Goal: Information Seeking & Learning: Compare options

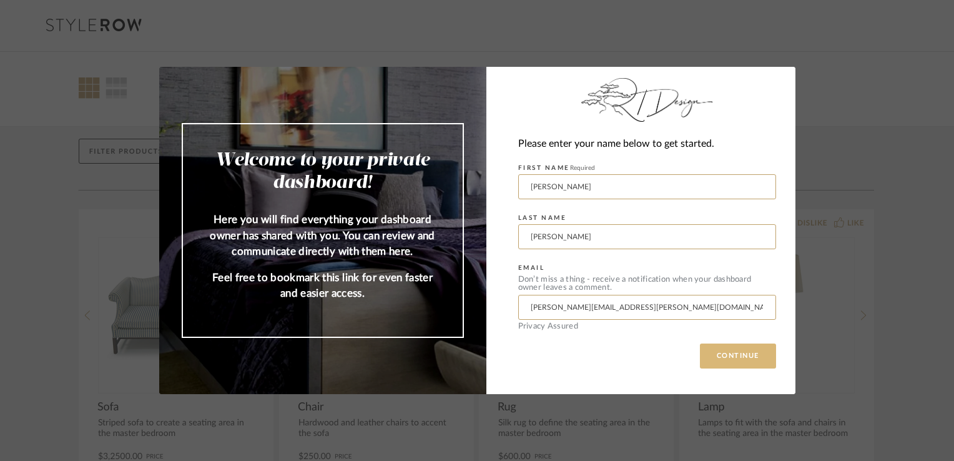
click at [743, 359] on button "CONTINUE" at bounding box center [738, 356] width 76 height 25
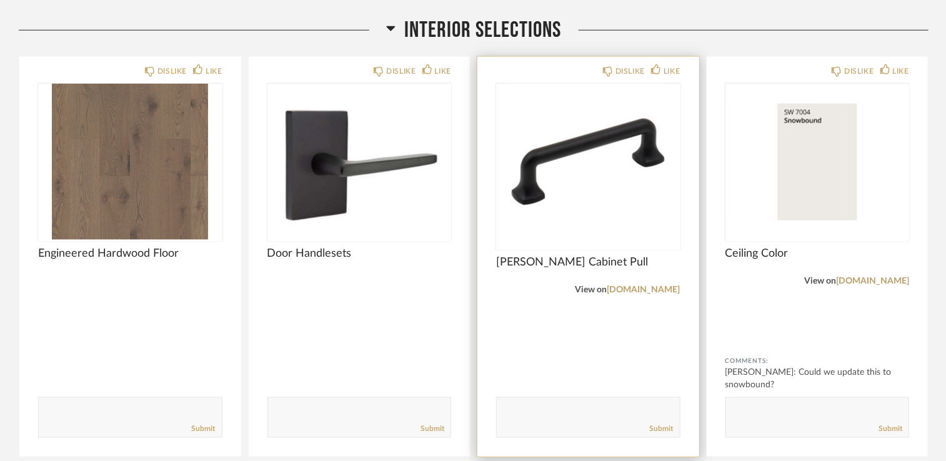
scroll to position [687, 0]
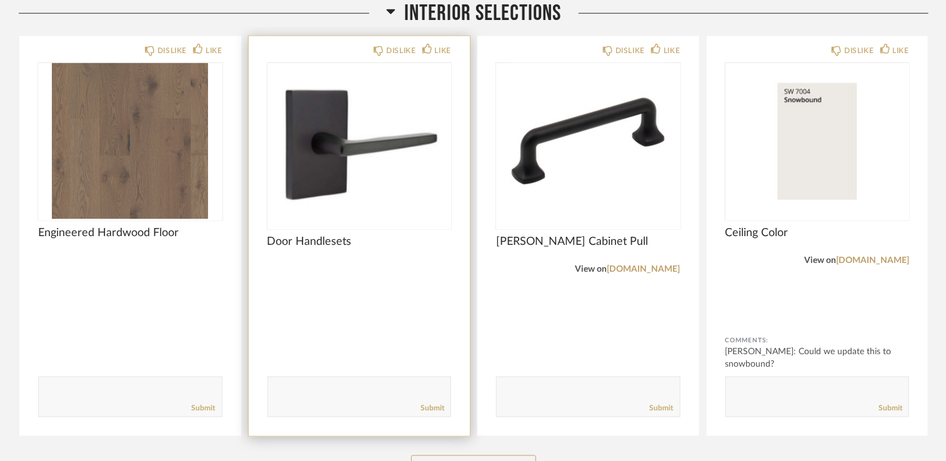
click at [0, 0] on img at bounding box center [0, 0] width 0 height 0
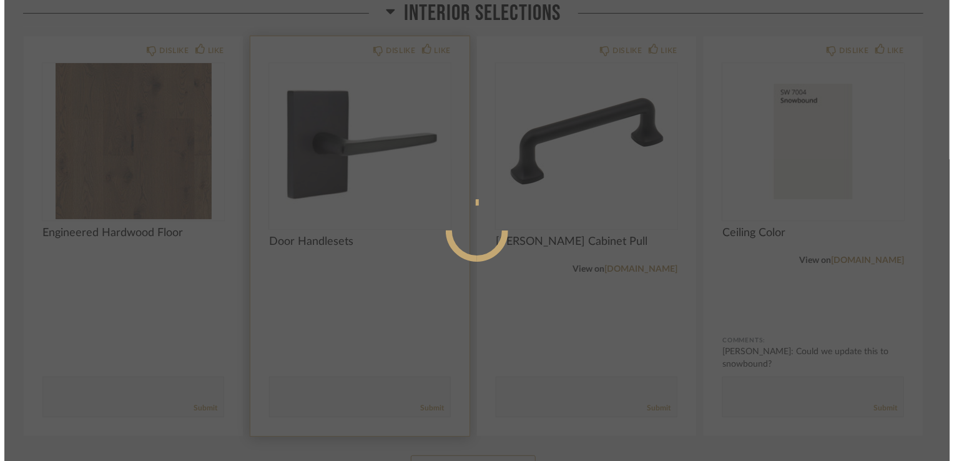
scroll to position [0, 0]
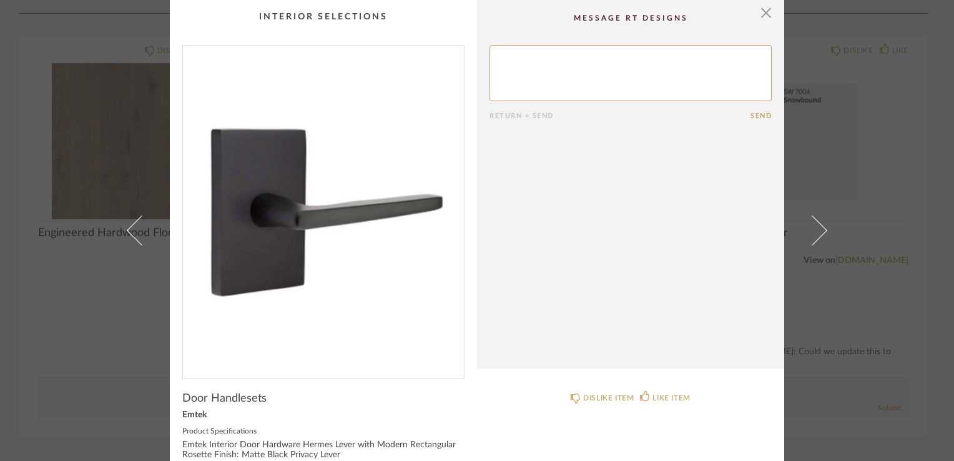
click at [65, 313] on div "× Return = Send Send Door Handlesets Emtek Product Specifications Emtek Interio…" at bounding box center [477, 230] width 954 height 461
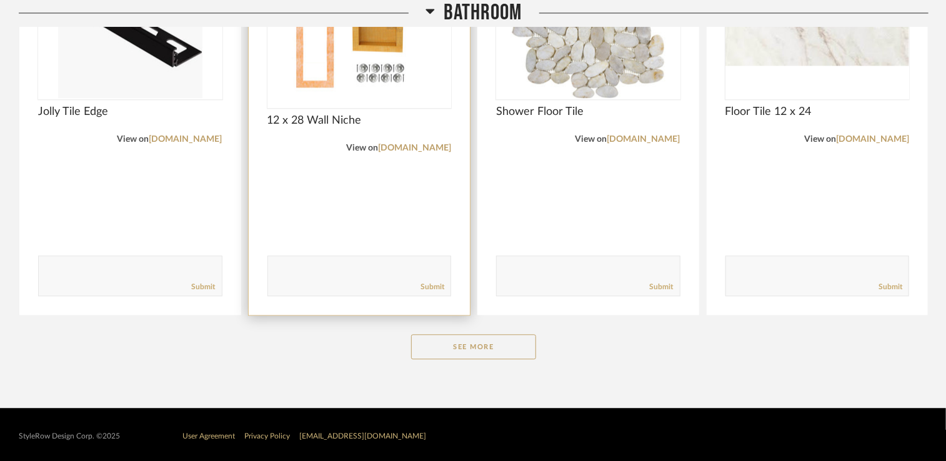
scroll to position [1319, 0]
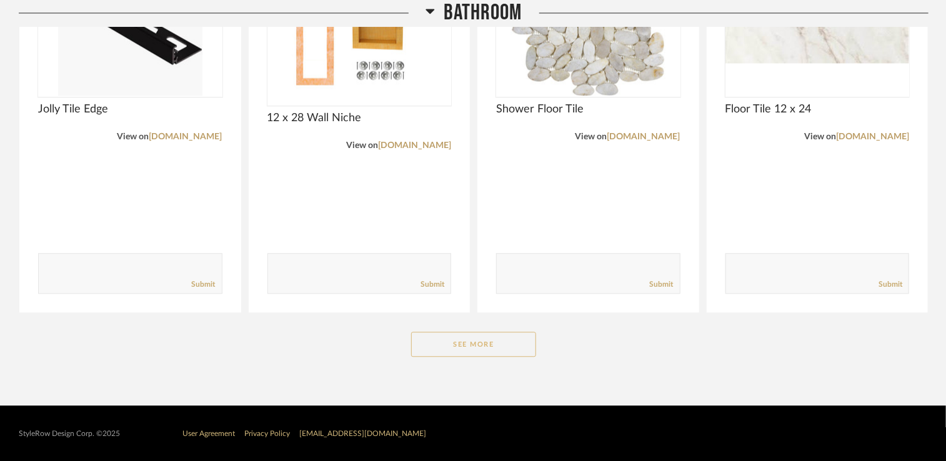
click at [442, 339] on button "See More" at bounding box center [473, 344] width 125 height 25
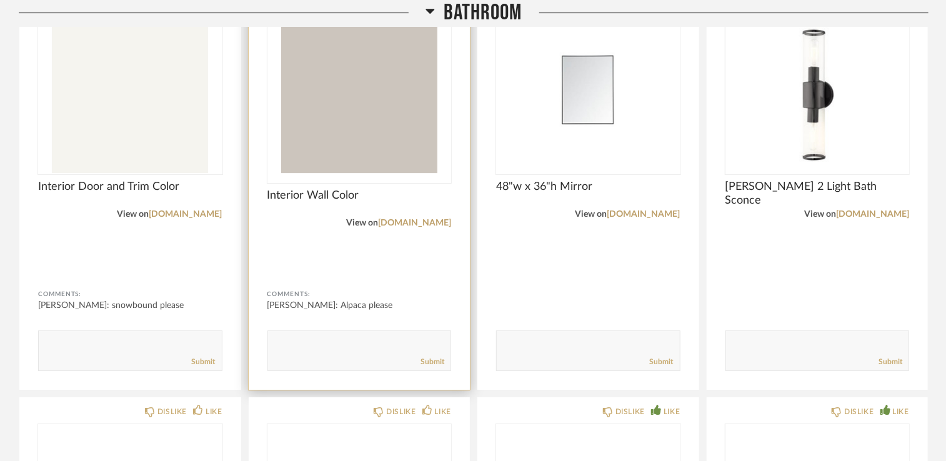
scroll to position [2069, 0]
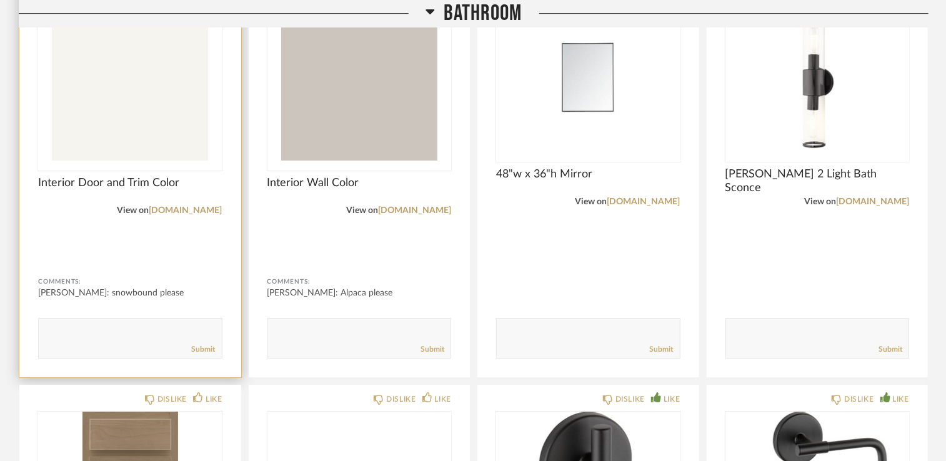
click at [0, 0] on img at bounding box center [0, 0] width 0 height 0
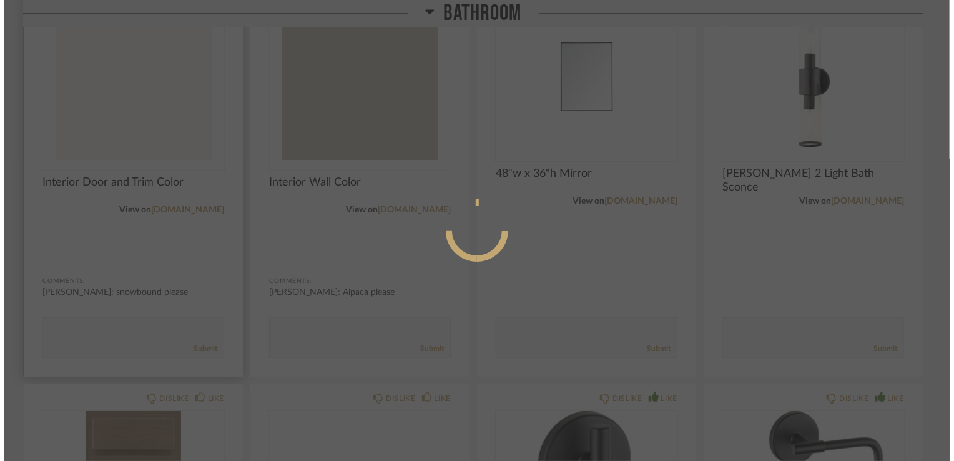
scroll to position [0, 0]
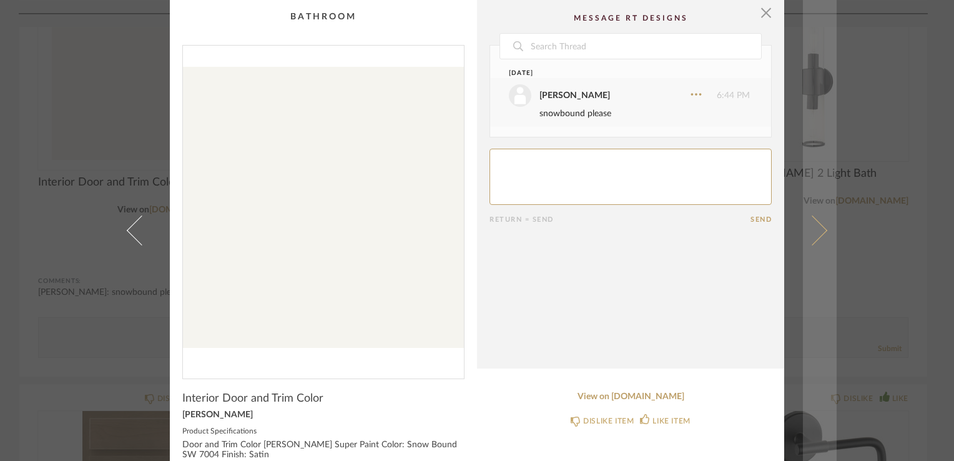
click at [804, 225] on span at bounding box center [813, 230] width 30 height 30
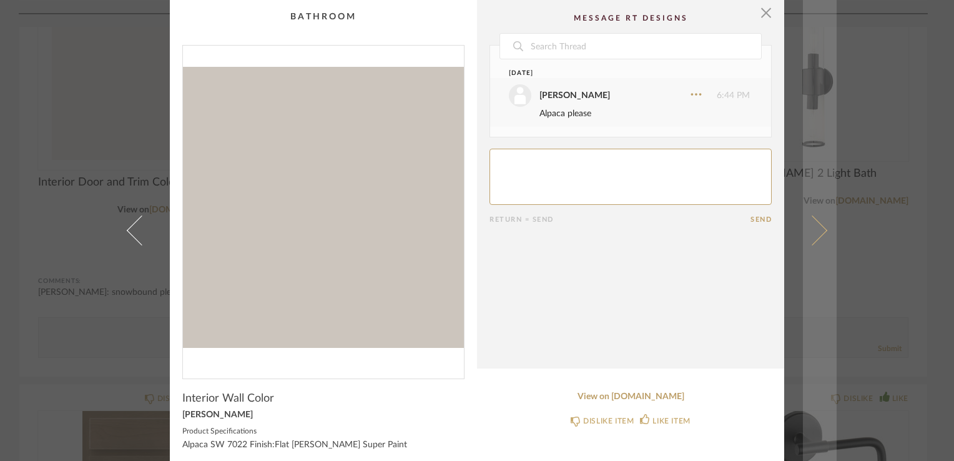
click at [807, 227] on span at bounding box center [813, 230] width 30 height 30
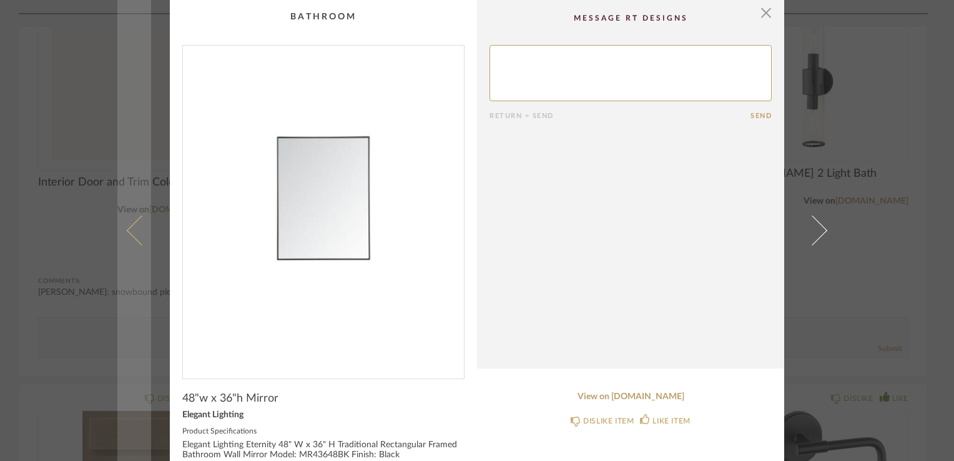
click at [122, 241] on link at bounding box center [134, 230] width 34 height 461
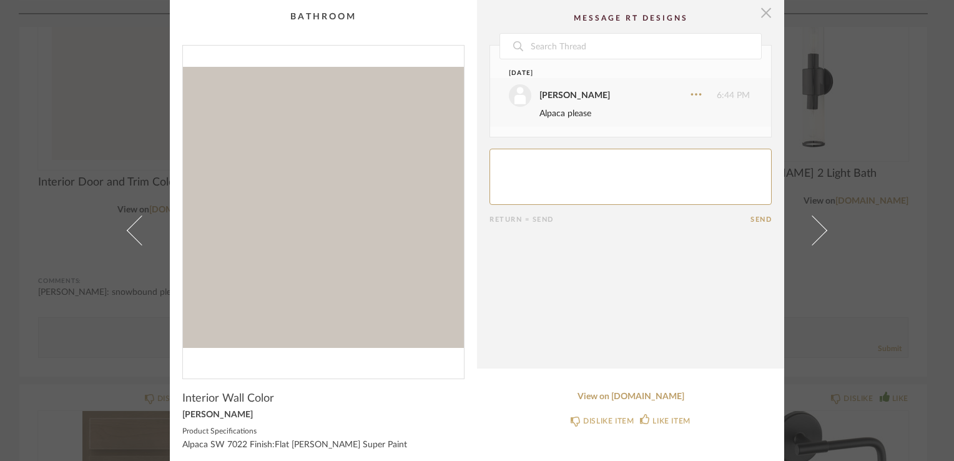
click at [761, 14] on span "button" at bounding box center [766, 12] width 25 height 25
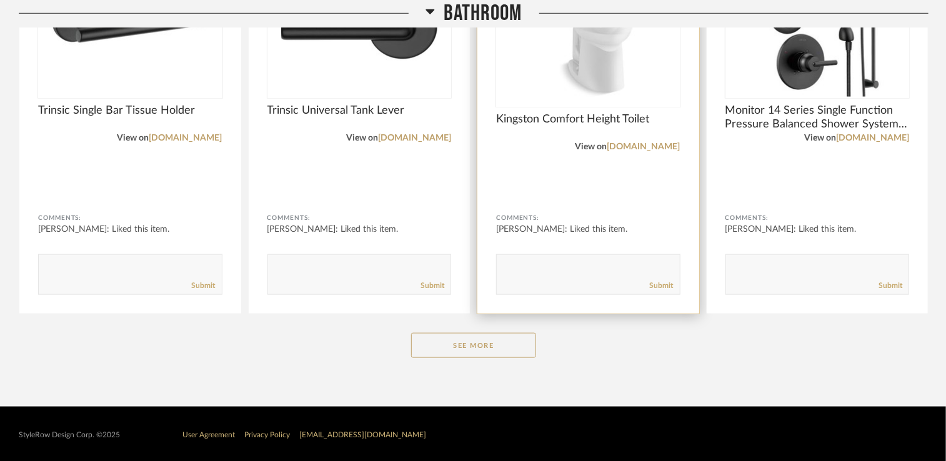
scroll to position [2947, 0]
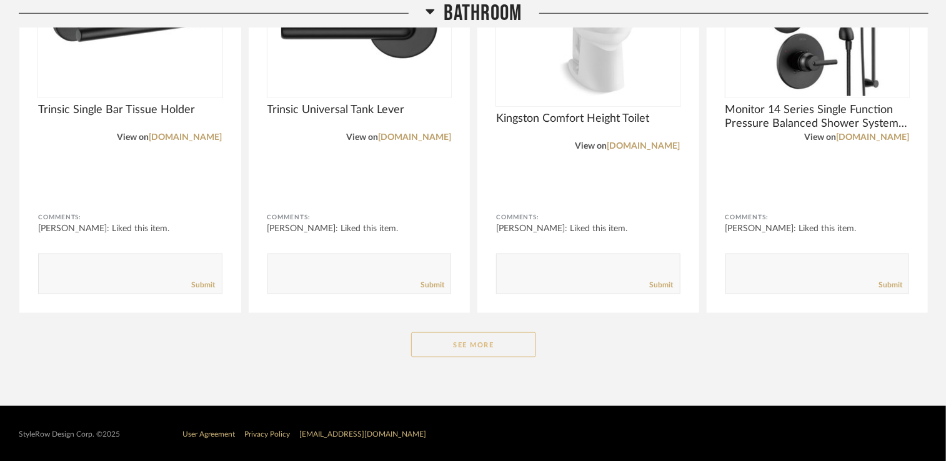
click at [480, 337] on button "See More" at bounding box center [473, 344] width 125 height 25
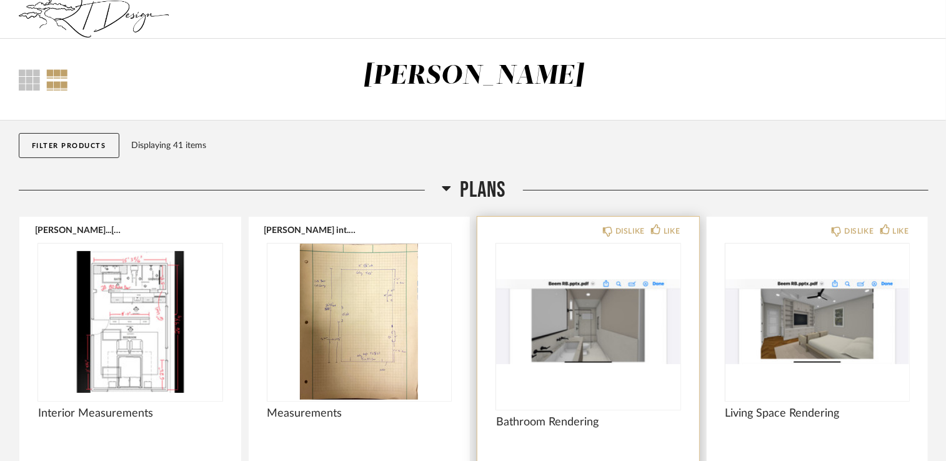
scroll to position [0, 0]
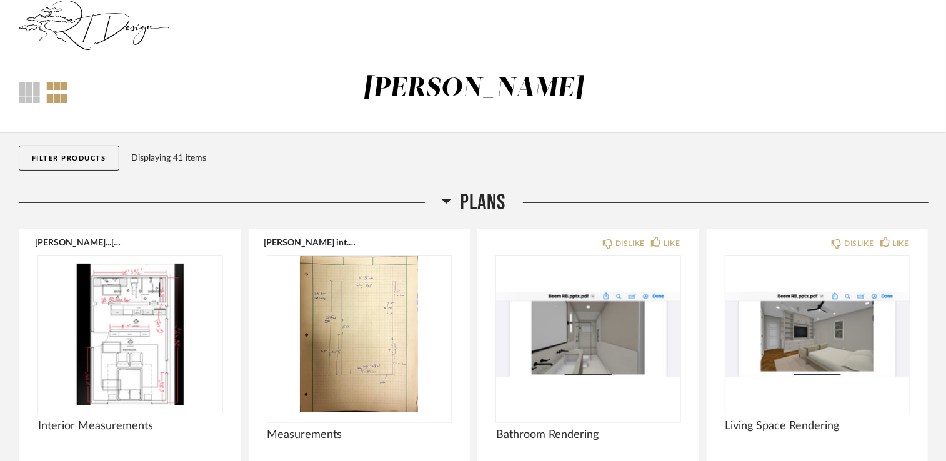
click at [552, 182] on div "Filter Products Displaying 41 items" at bounding box center [473, 161] width 909 height 56
